Goal: Task Accomplishment & Management: Manage account settings

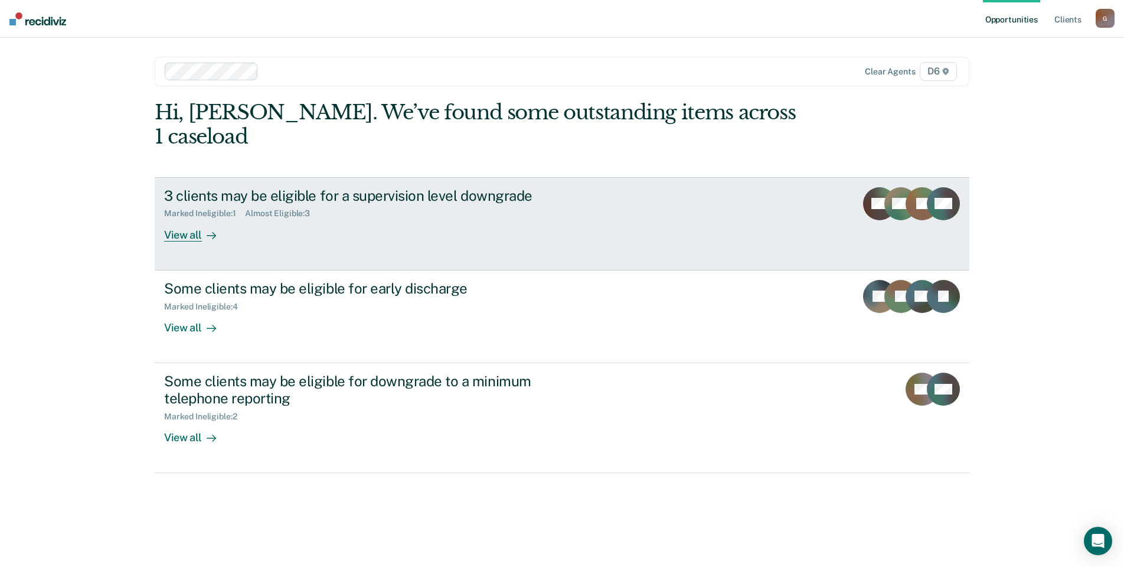
click at [188, 218] on div "View all" at bounding box center [197, 229] width 66 height 23
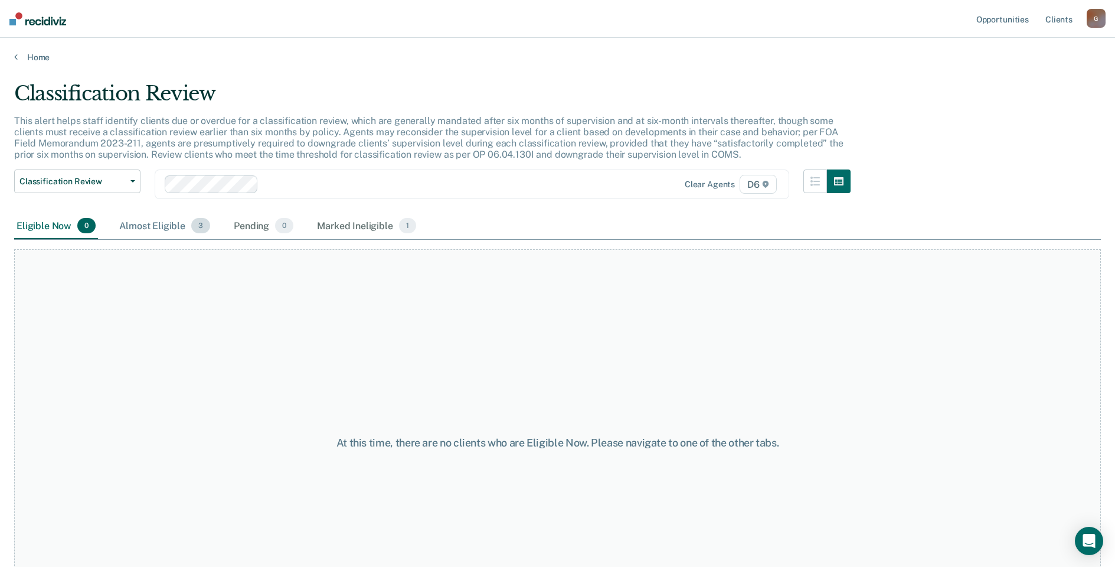
click at [167, 232] on div "Almost Eligible 3" at bounding box center [165, 226] width 96 height 26
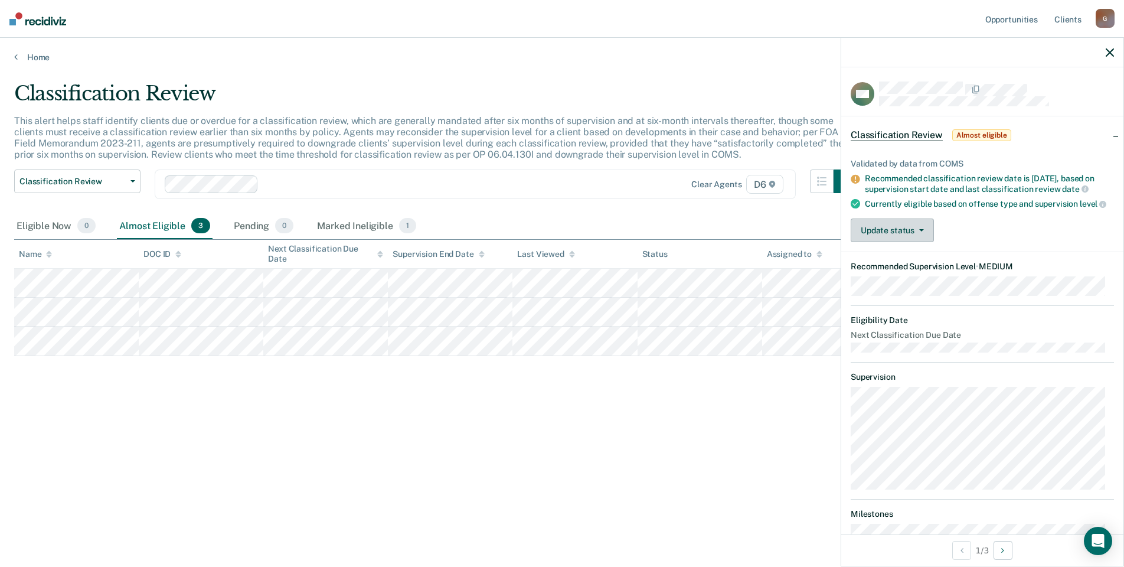
click at [912, 242] on button "Update status" at bounding box center [891, 230] width 83 height 24
click at [883, 287] on button "Mark Ineligible" at bounding box center [907, 277] width 114 height 19
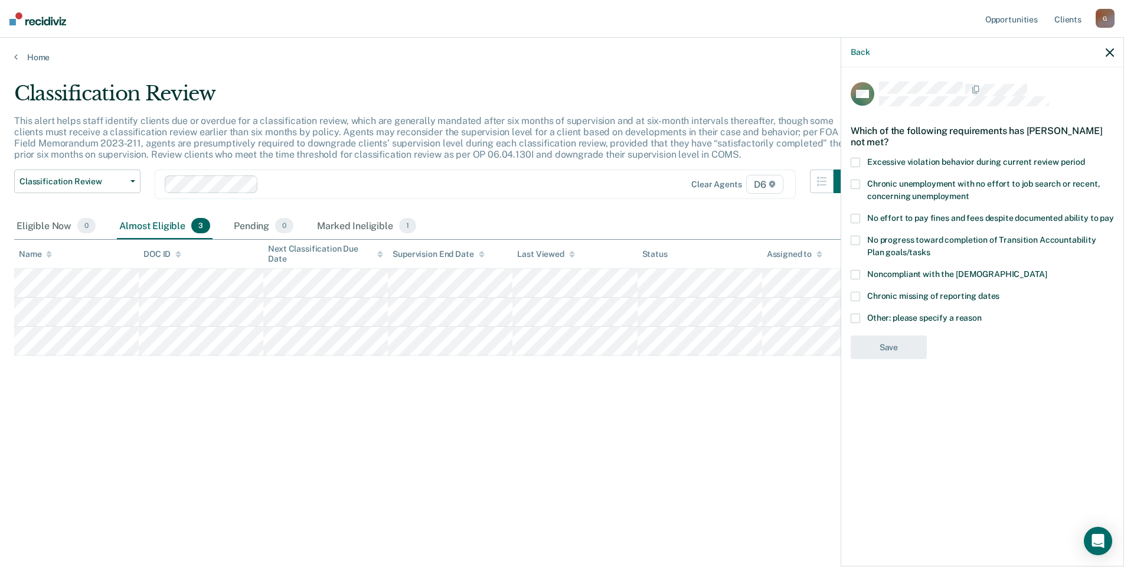
click at [849, 274] on div "KM Which of the following requirements has [PERSON_NAME] not met? Excessive vio…" at bounding box center [982, 315] width 282 height 496
click at [858, 273] on span at bounding box center [854, 274] width 9 height 9
click at [850, 316] on div "KM Which of the following requirements has [PERSON_NAME] not met? Excessive vio…" at bounding box center [982, 315] width 282 height 496
click at [857, 316] on span at bounding box center [854, 317] width 9 height 9
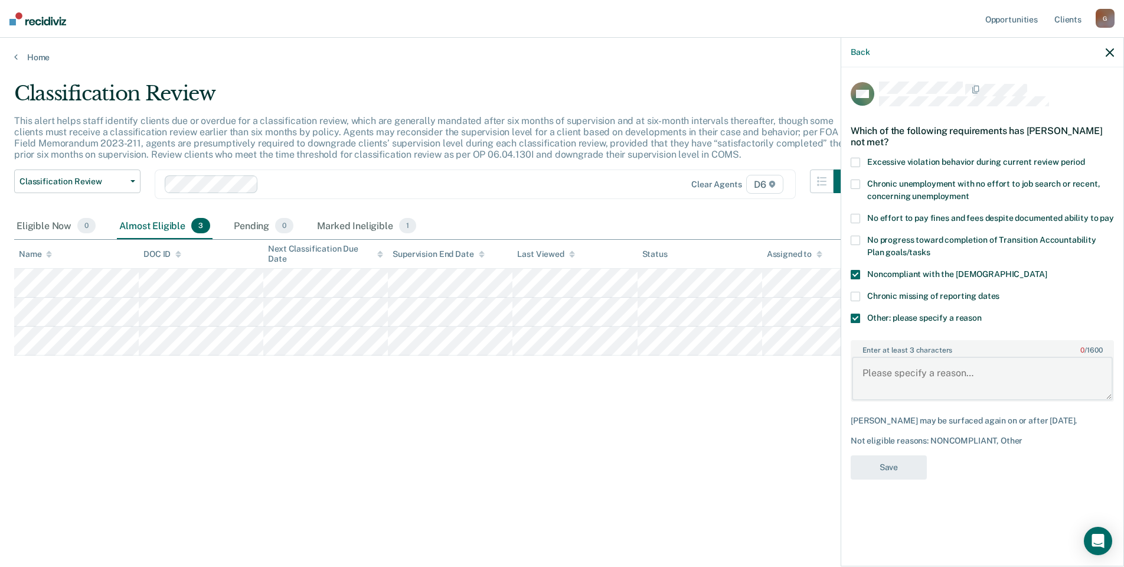
click at [902, 386] on textarea "Enter at least 3 characters 0 / 1600" at bounding box center [982, 378] width 261 height 44
type textarea "Def has pending felony charges"
click at [899, 459] on div "KM Which of the following requirements has [PERSON_NAME] not met? Excessive vio…" at bounding box center [981, 283] width 263 height 405
click at [897, 471] on button "Save" at bounding box center [888, 467] width 76 height 24
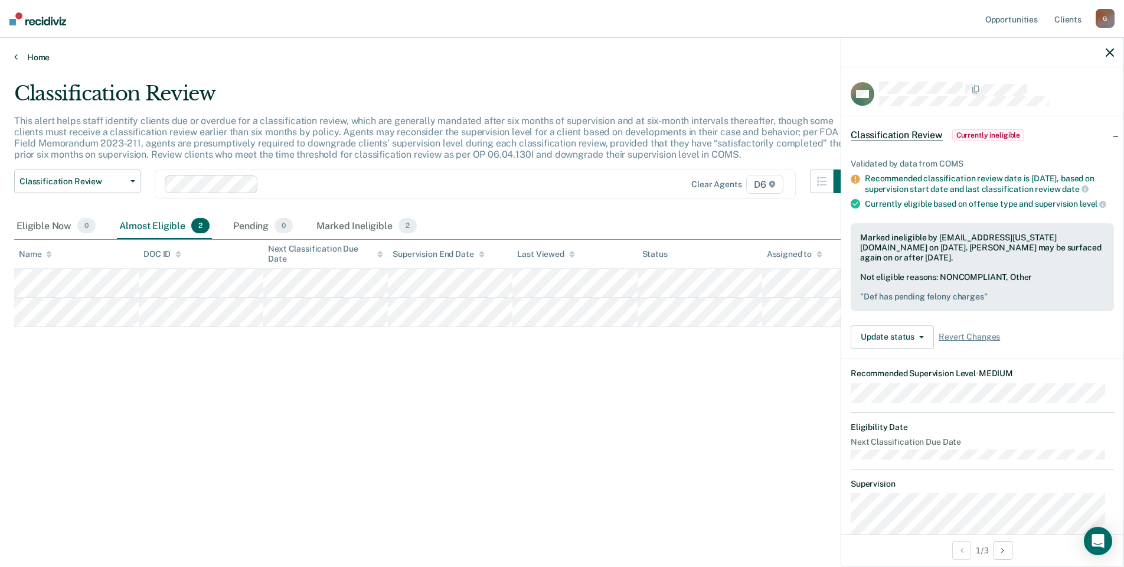
click at [18, 57] on link "Home" at bounding box center [561, 57] width 1095 height 11
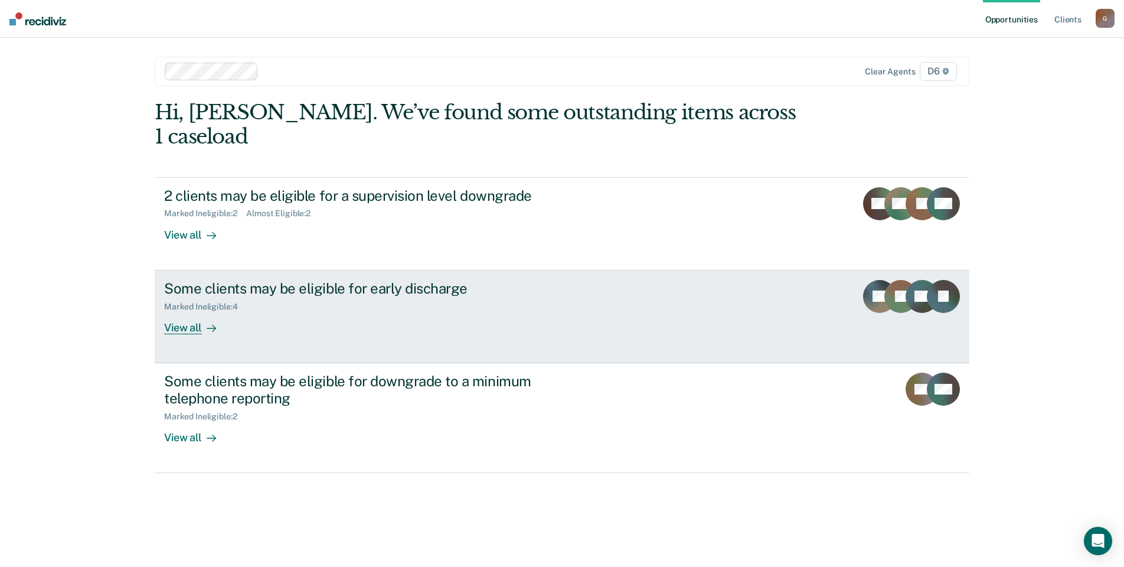
click at [196, 311] on div "View all" at bounding box center [197, 322] width 66 height 23
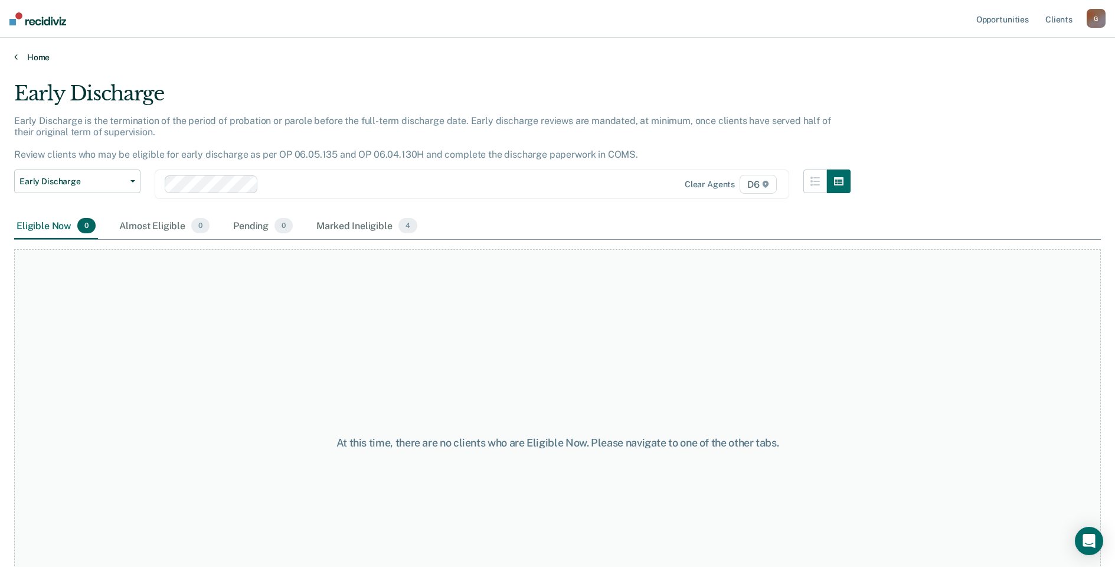
click at [19, 60] on link "Home" at bounding box center [557, 57] width 1086 height 11
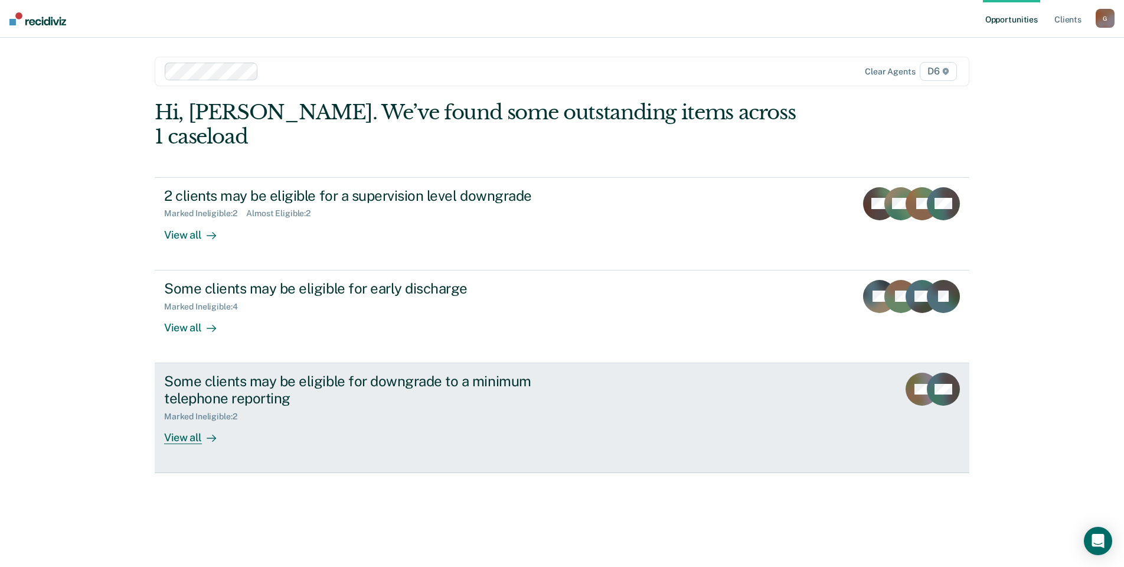
click at [181, 421] on div "View all" at bounding box center [197, 432] width 66 height 23
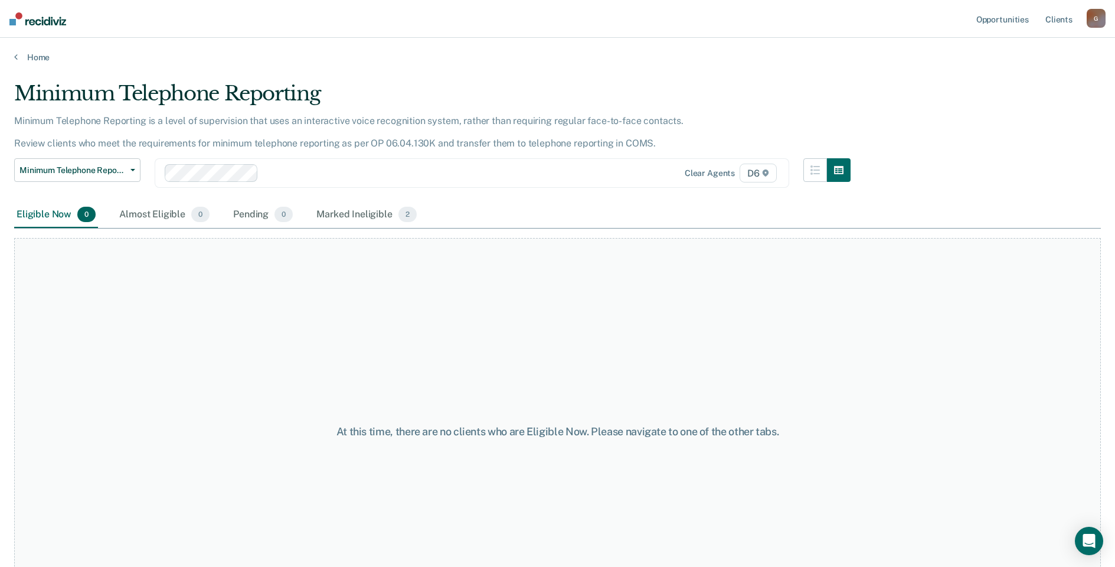
click at [4, 54] on div "Home" at bounding box center [557, 50] width 1115 height 25
click at [11, 57] on div "Home" at bounding box center [557, 50] width 1115 height 25
click at [17, 51] on div "Home" at bounding box center [557, 50] width 1115 height 25
click at [19, 57] on link "Home" at bounding box center [557, 57] width 1086 height 11
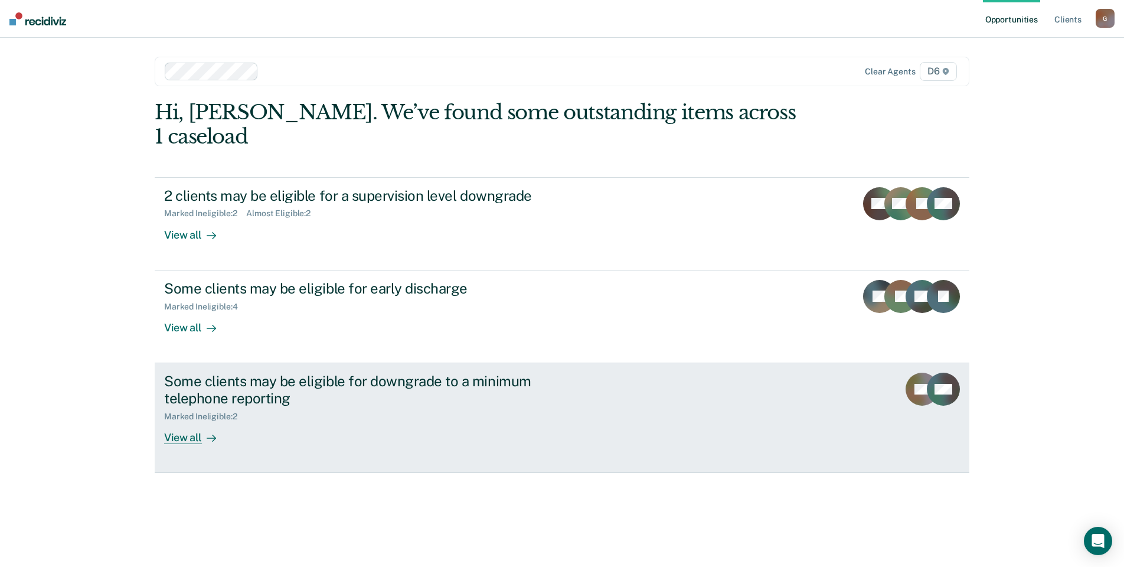
click at [189, 421] on div "View all" at bounding box center [197, 432] width 66 height 23
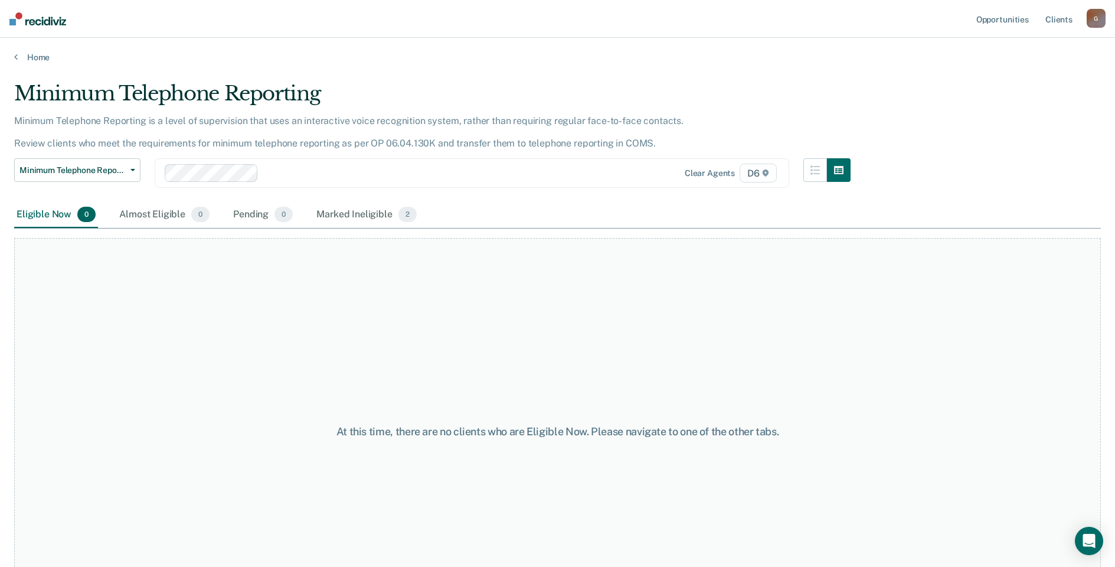
click at [358, 201] on div "Minimum Telephone Reporting Classification Review Early Discharge Minimum Telep…" at bounding box center [432, 180] width 836 height 44
click at [352, 214] on div "Marked Ineligible 2" at bounding box center [366, 215] width 105 height 26
